Goal: Navigation & Orientation: Find specific page/section

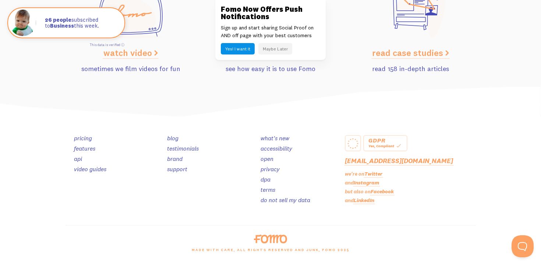
click at [281, 50] on button "Maybe Later" at bounding box center [275, 48] width 34 height 11
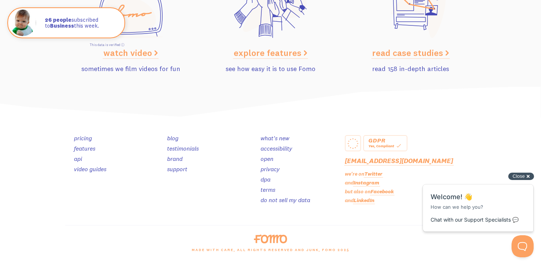
click at [526, 176] on div "Close cross-small" at bounding box center [521, 177] width 26 height 8
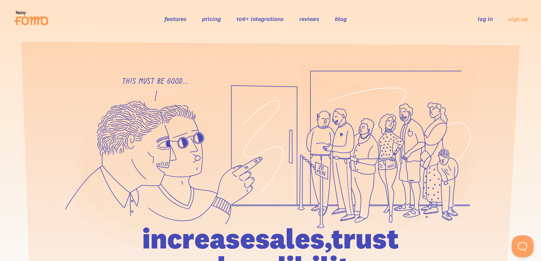
click at [34, 18] on icon at bounding box center [31, 18] width 36 height 18
click at [180, 19] on link "features" at bounding box center [176, 18] width 22 height 7
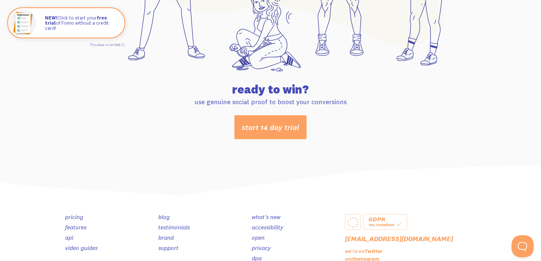
scroll to position [3938, 0]
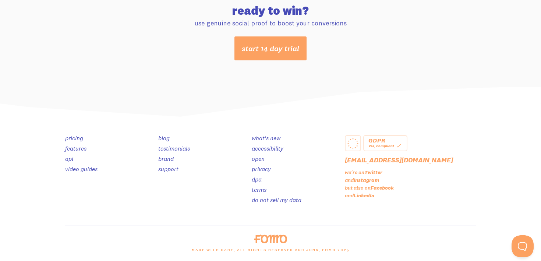
click at [168, 157] on link "brand" at bounding box center [165, 158] width 15 height 7
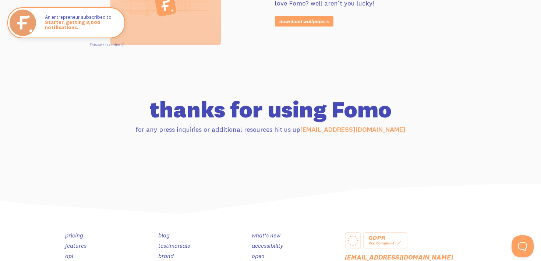
scroll to position [778, 0]
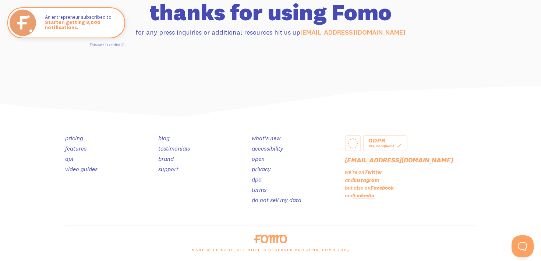
click at [372, 194] on link "LinkedIn" at bounding box center [364, 195] width 21 height 7
